Goal: Information Seeking & Learning: Learn about a topic

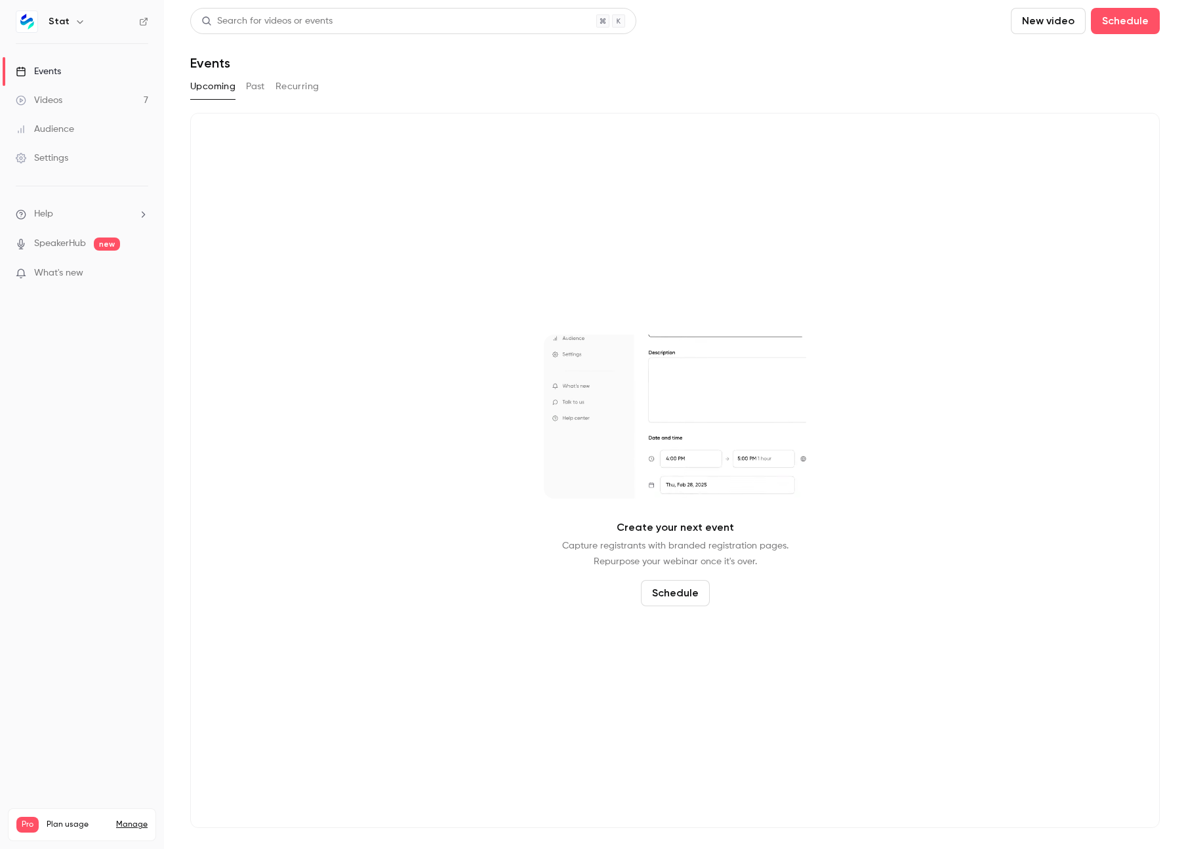
click at [72, 102] on link "Videos 7" at bounding box center [82, 100] width 164 height 29
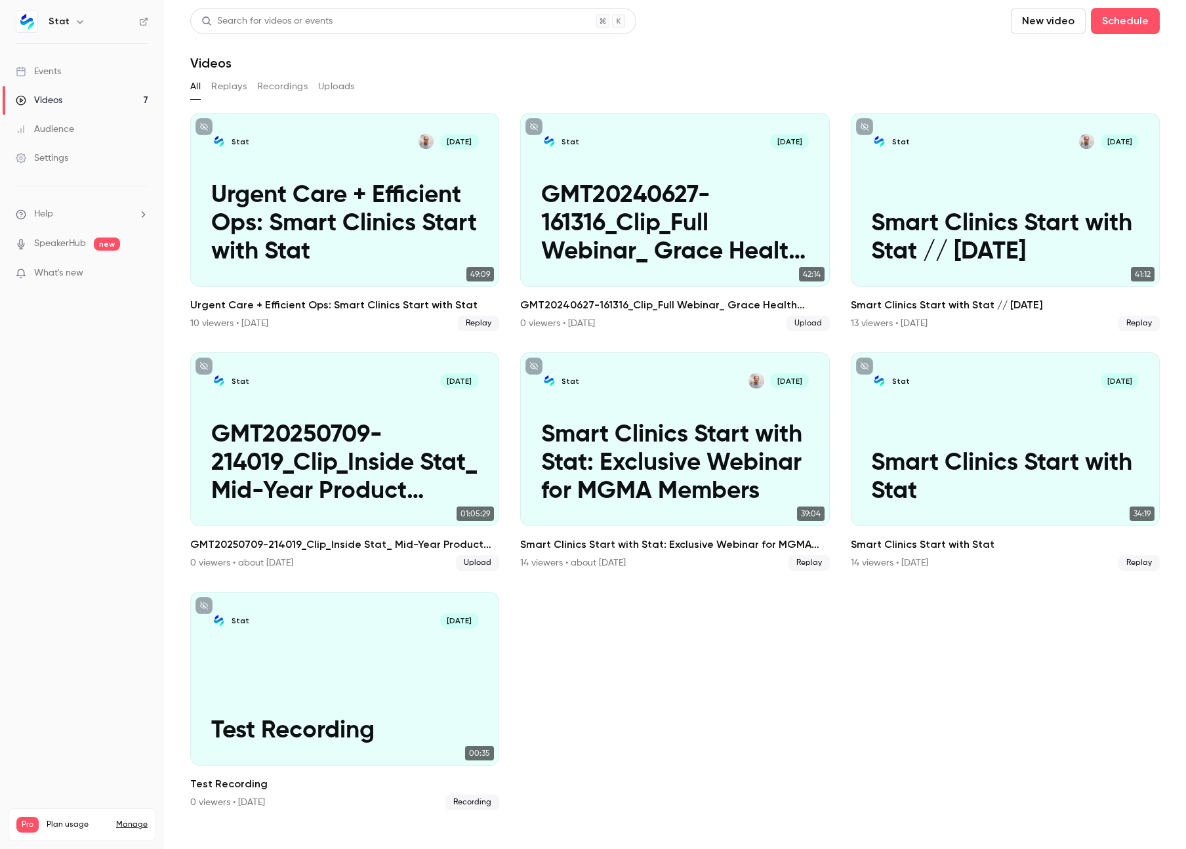
click at [232, 90] on button "Replays" at bounding box center [228, 86] width 35 height 21
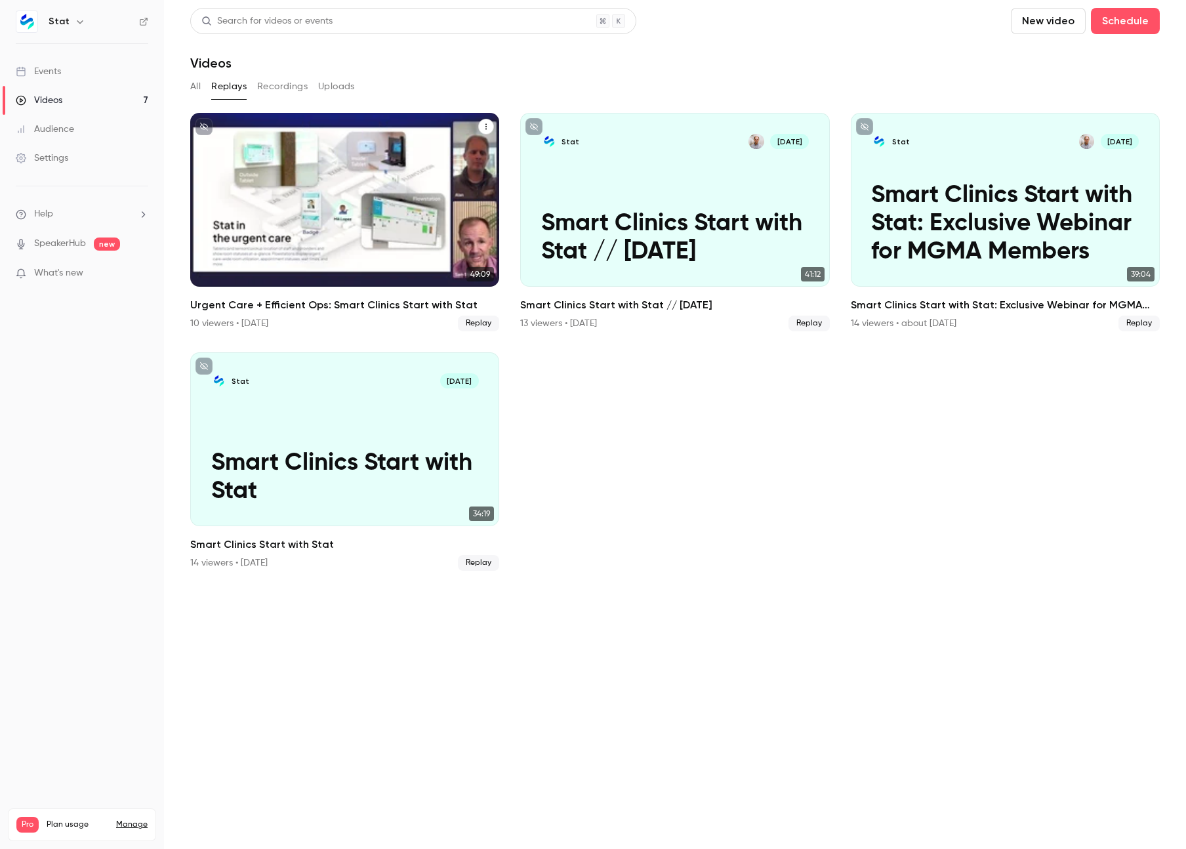
click at [372, 151] on div "Stat [DATE] Urgent Care + Efficient Ops: Smart Clinics Start with Stat" at bounding box center [344, 200] width 309 height 174
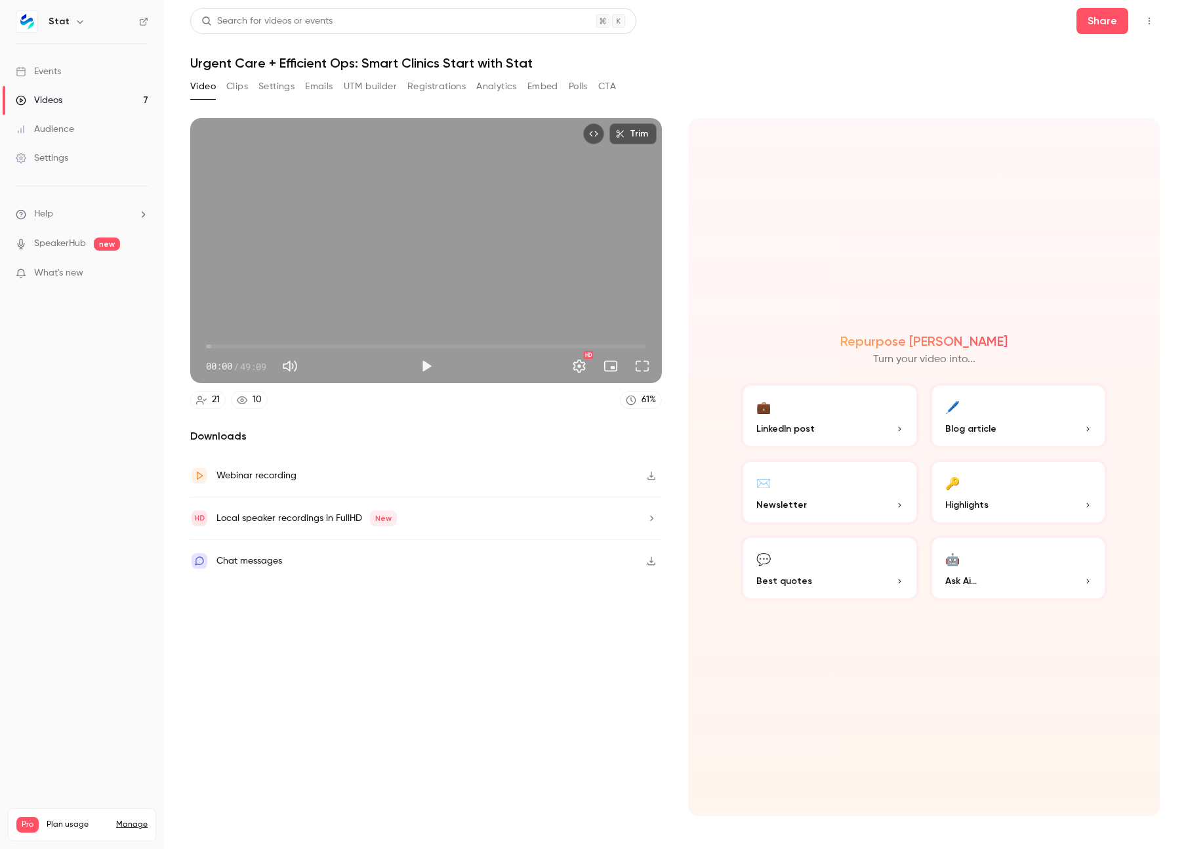
click at [444, 88] on button "Registrations" at bounding box center [436, 86] width 58 height 21
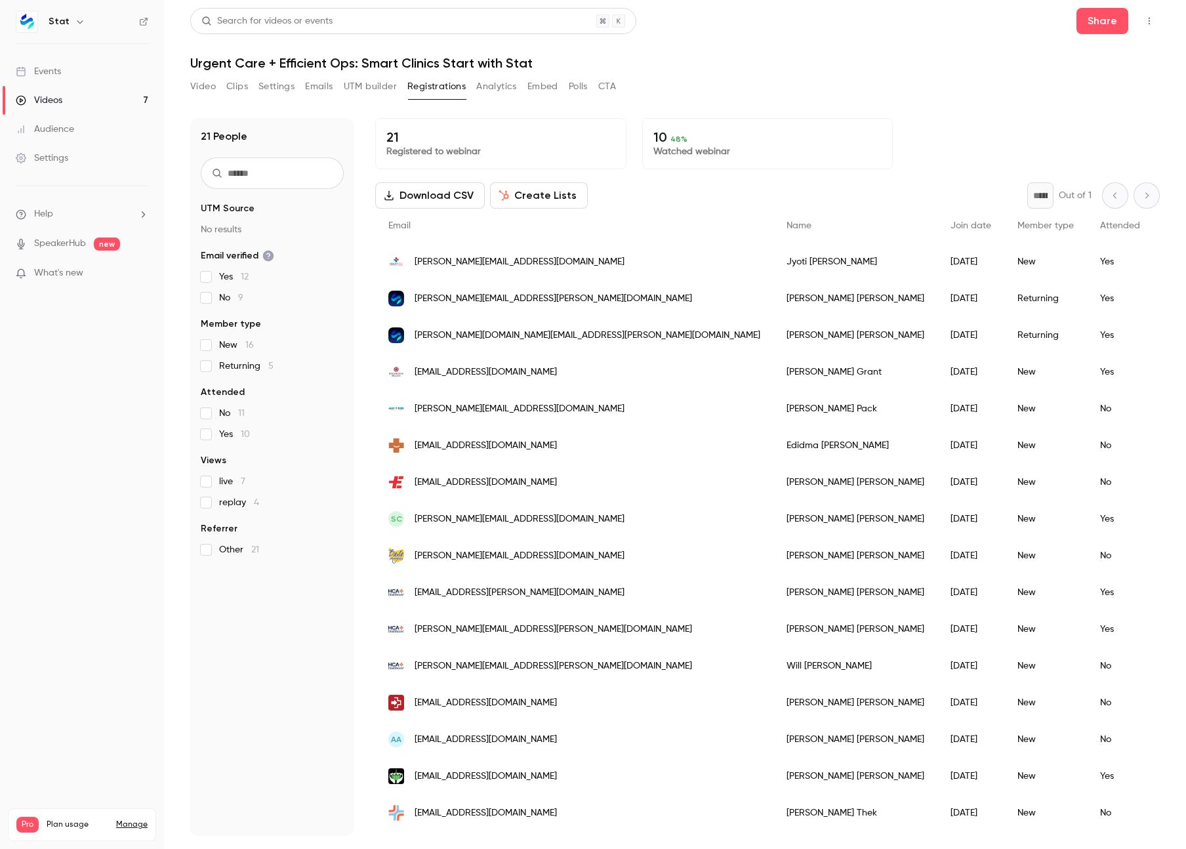
click at [571, 262] on div "[PERSON_NAME][EMAIL_ADDRESS][DOMAIN_NAME]" at bounding box center [574, 261] width 398 height 37
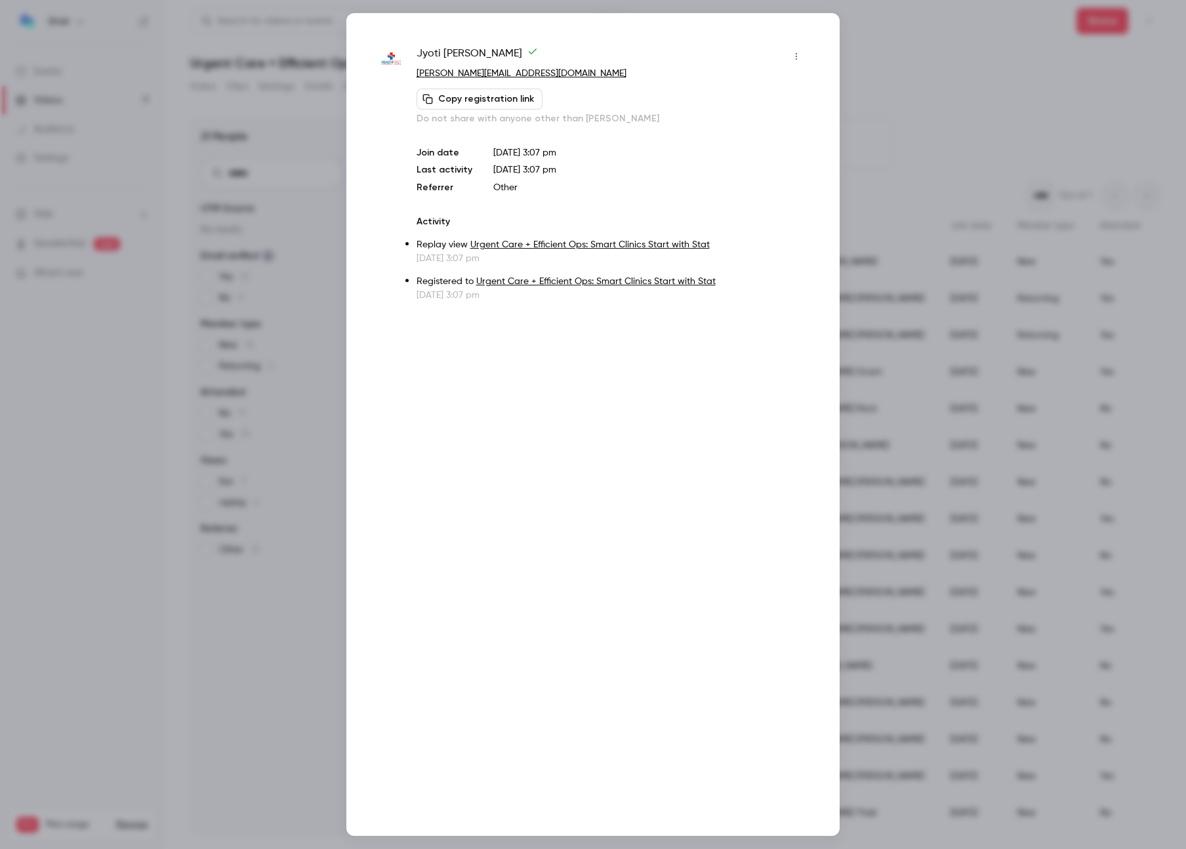
click at [872, 54] on div at bounding box center [593, 424] width 1186 height 849
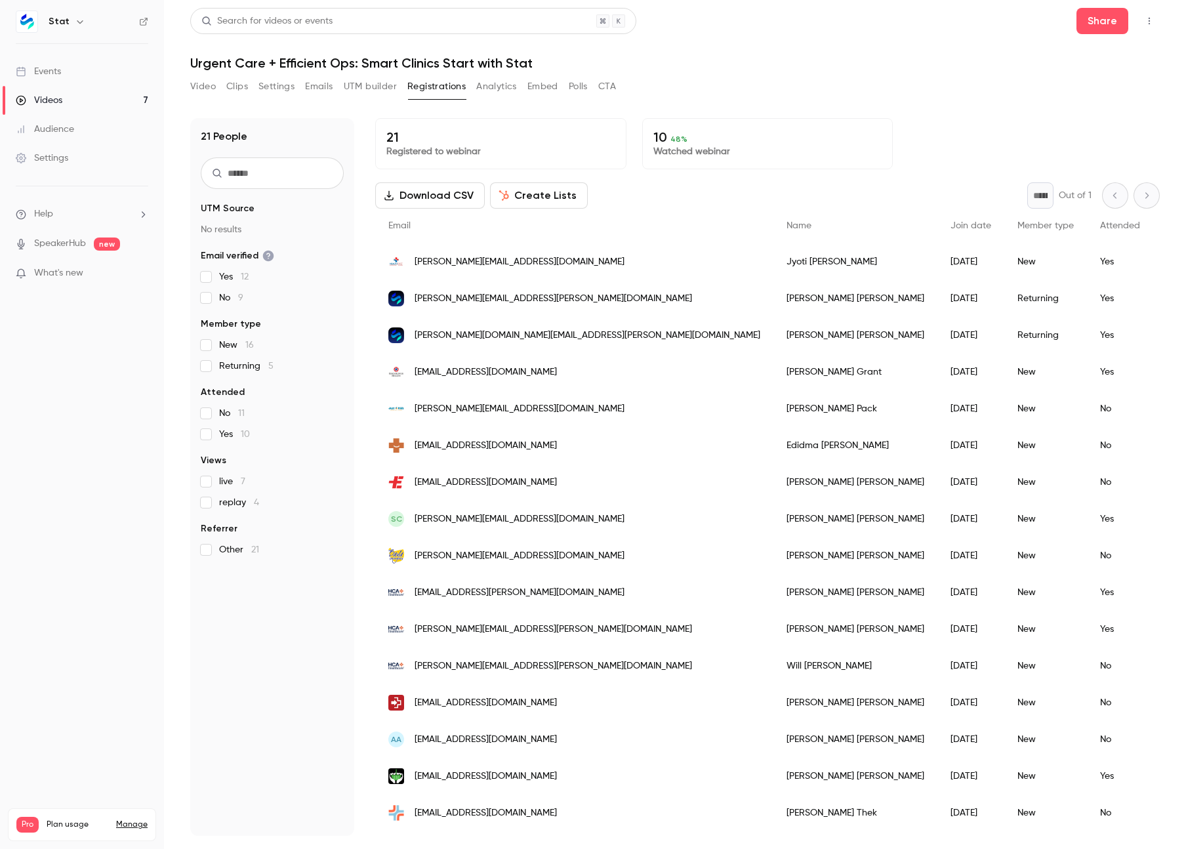
click at [1153, 254] on div "replay" at bounding box center [1188, 261] width 71 height 37
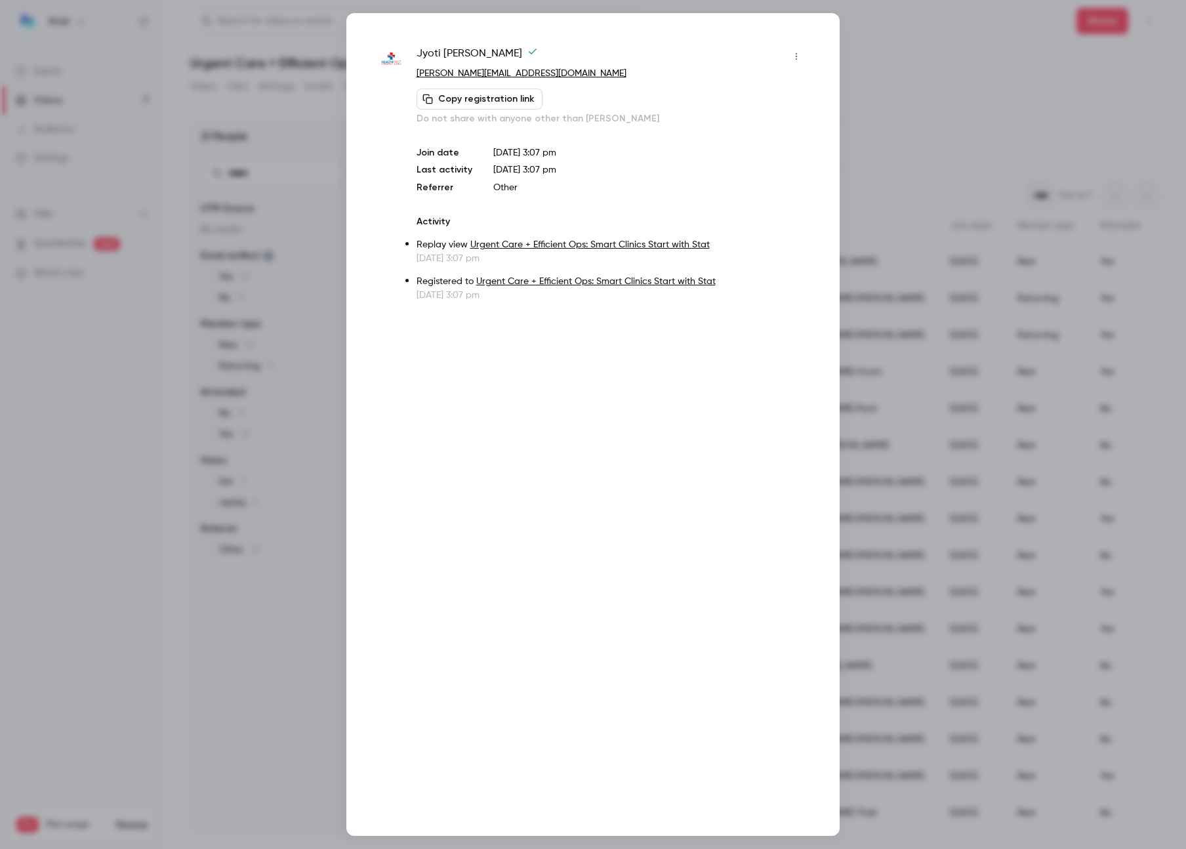
click at [883, 49] on div at bounding box center [593, 424] width 1186 height 849
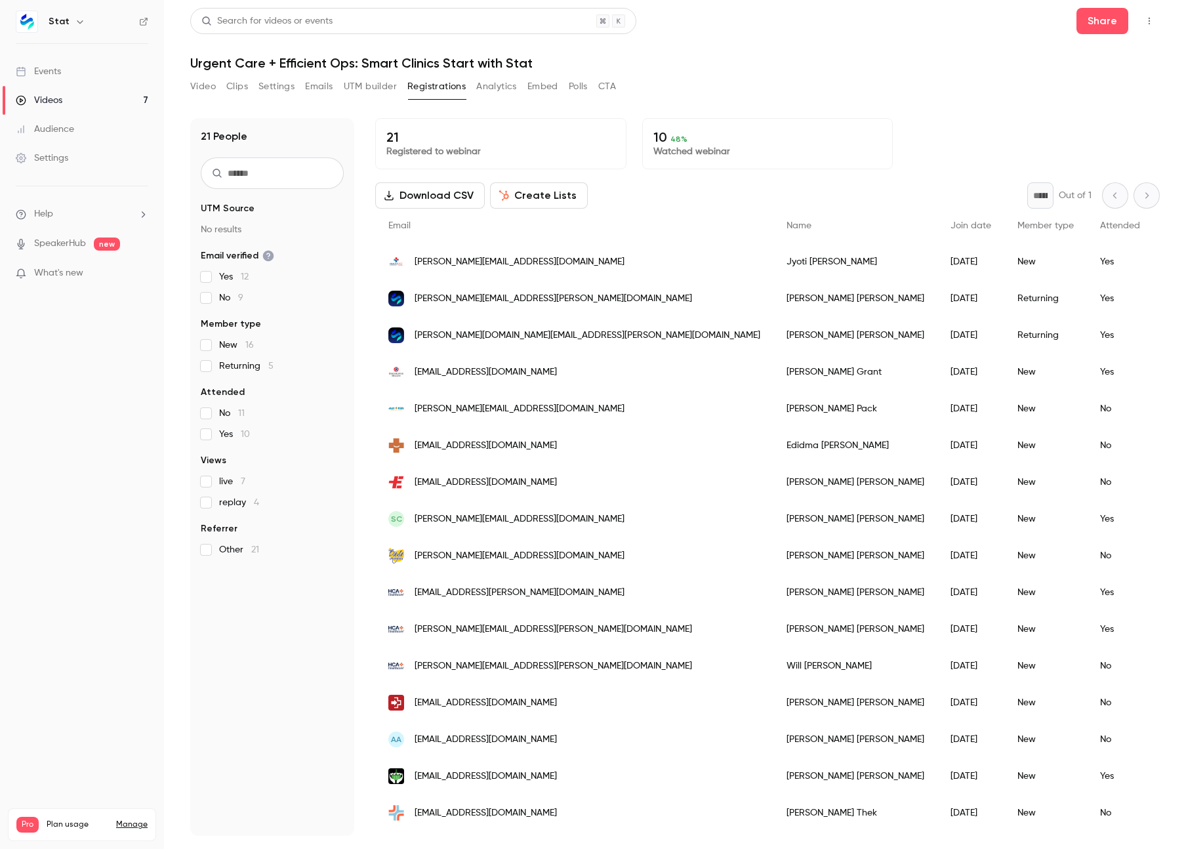
click at [316, 89] on button "Emails" at bounding box center [319, 86] width 28 height 21
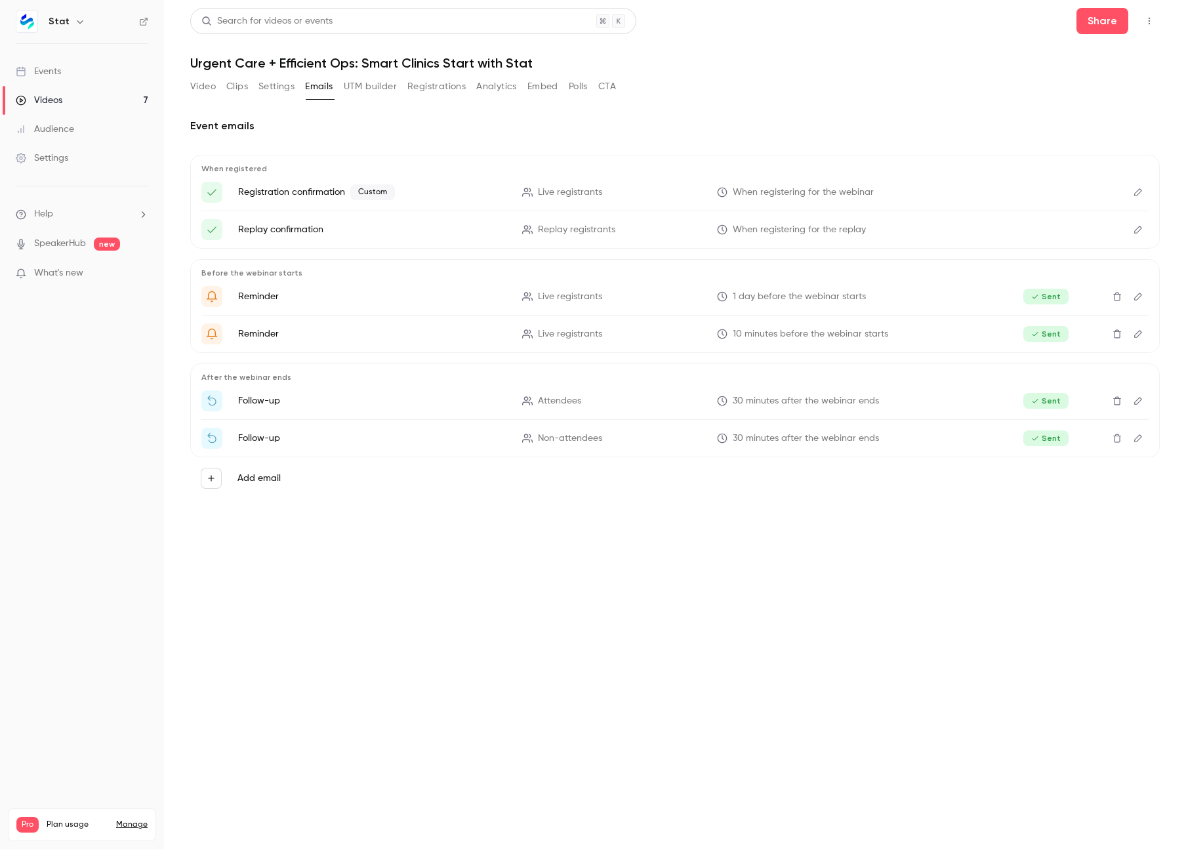
click at [271, 86] on button "Settings" at bounding box center [276, 86] width 36 height 21
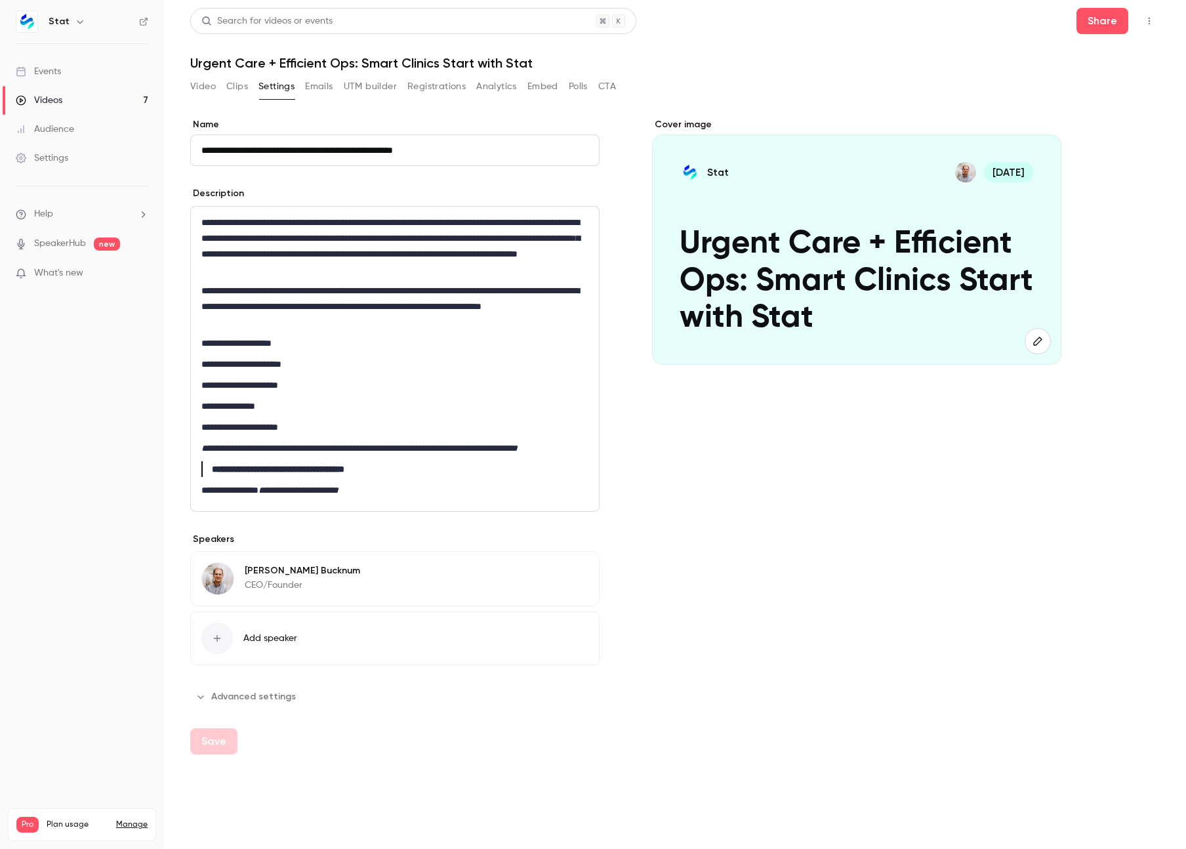
click at [454, 88] on button "Registrations" at bounding box center [436, 86] width 58 height 21
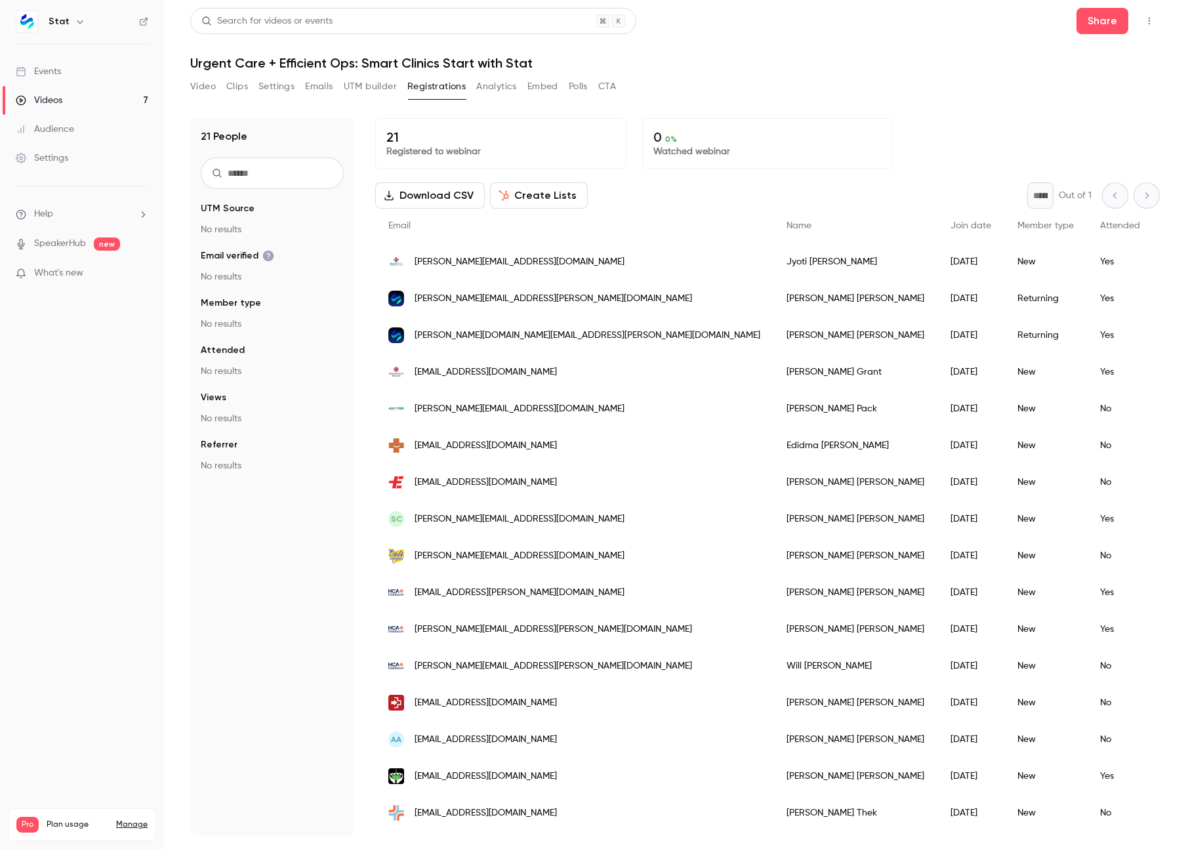
click at [501, 81] on button "Analytics" at bounding box center [496, 86] width 41 height 21
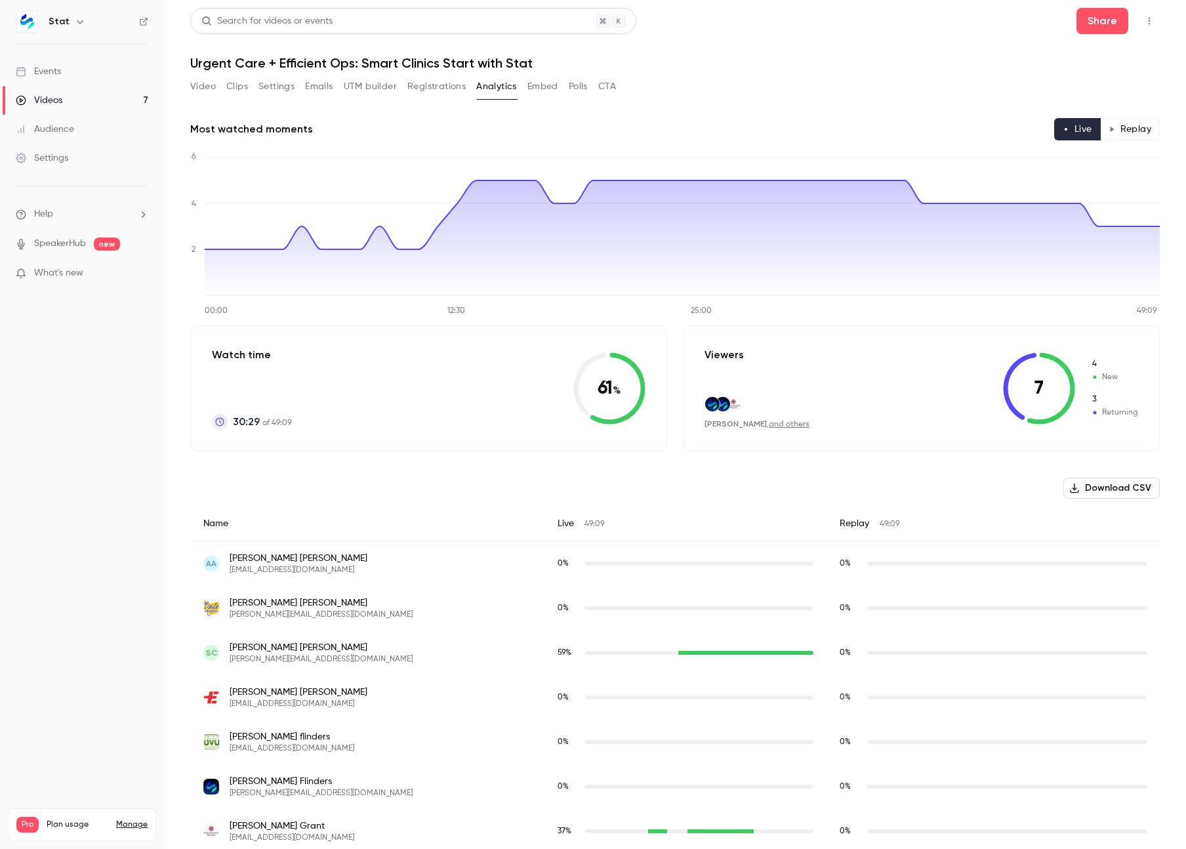
click at [1128, 125] on button "Replay" at bounding box center [1130, 129] width 60 height 22
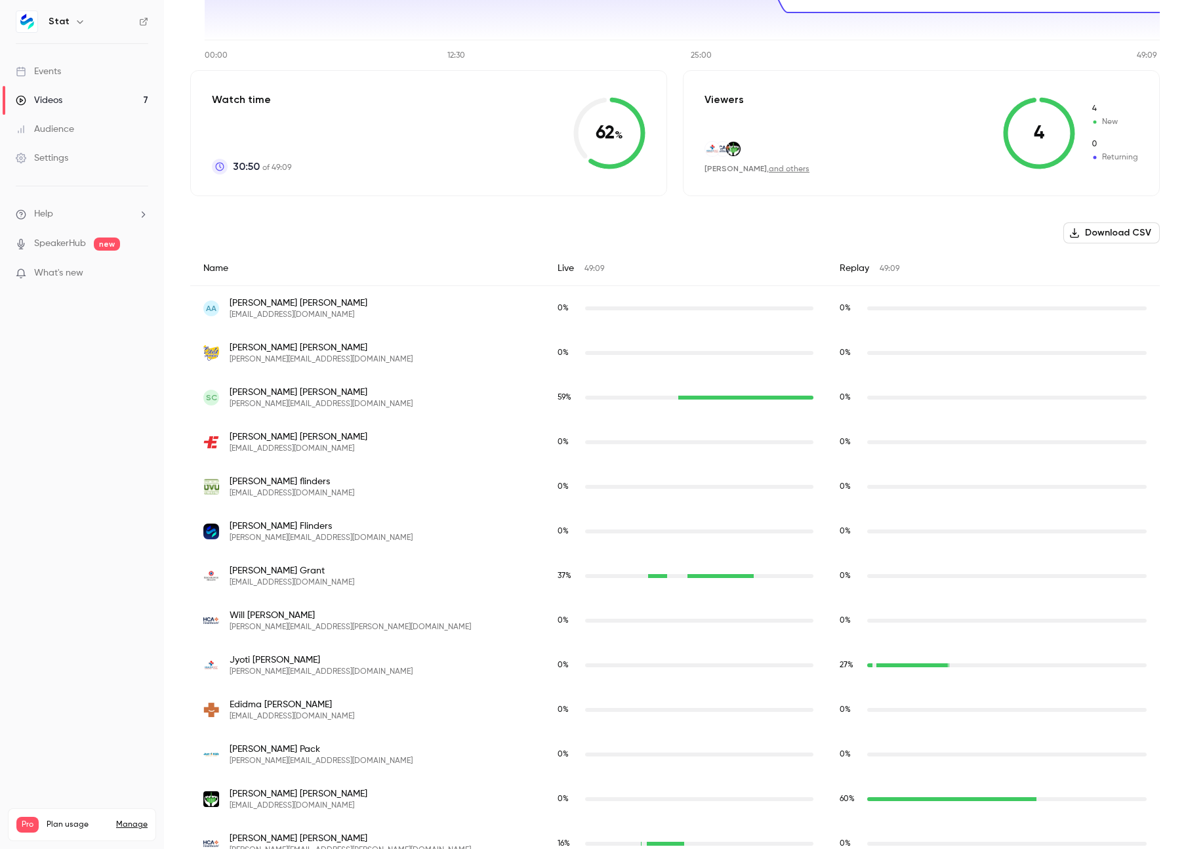
scroll to position [259, 0]
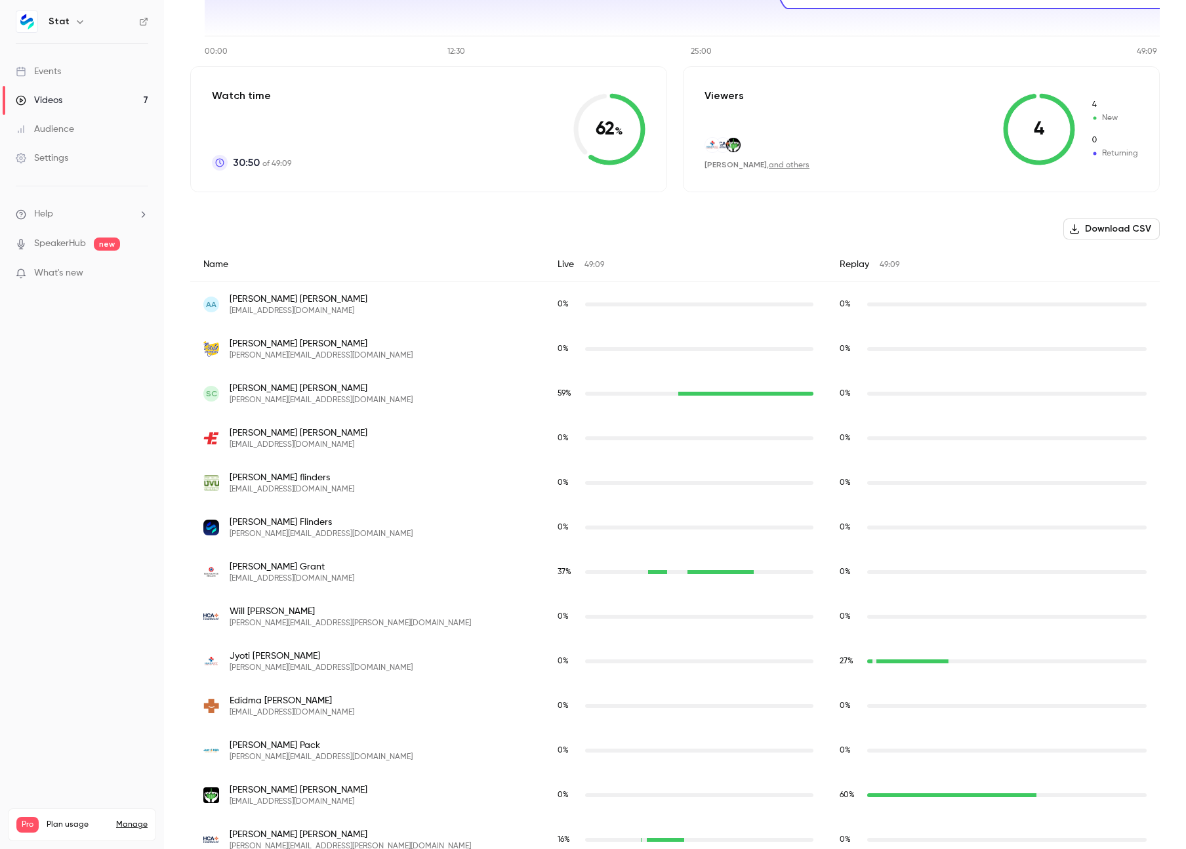
click at [893, 218] on div "Download CSV Name Live 49:09 Replay 49:09 AA [PERSON_NAME] [EMAIL_ADDRESS][DOMA…" at bounding box center [674, 718] width 969 height 1000
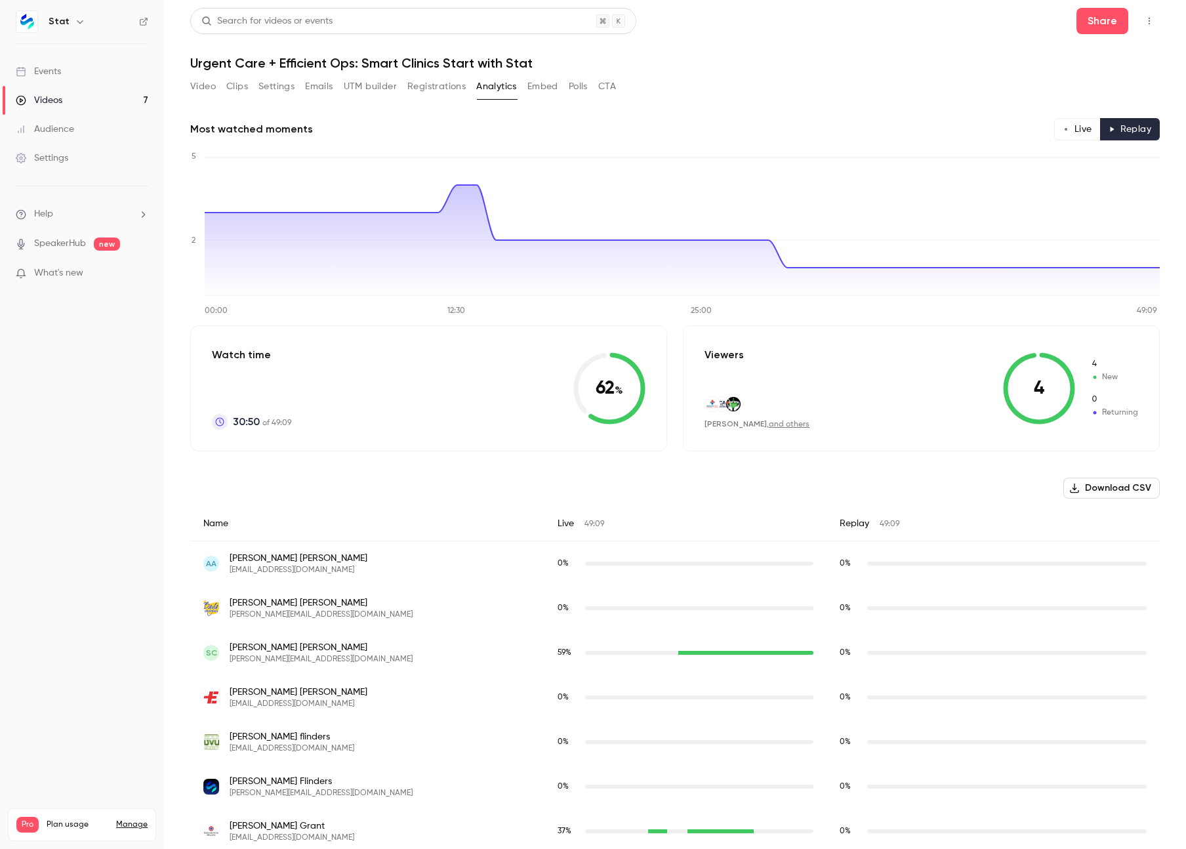
click at [70, 241] on link "SpeakerHub" at bounding box center [60, 244] width 52 height 14
